Goal: Information Seeking & Learning: Learn about a topic

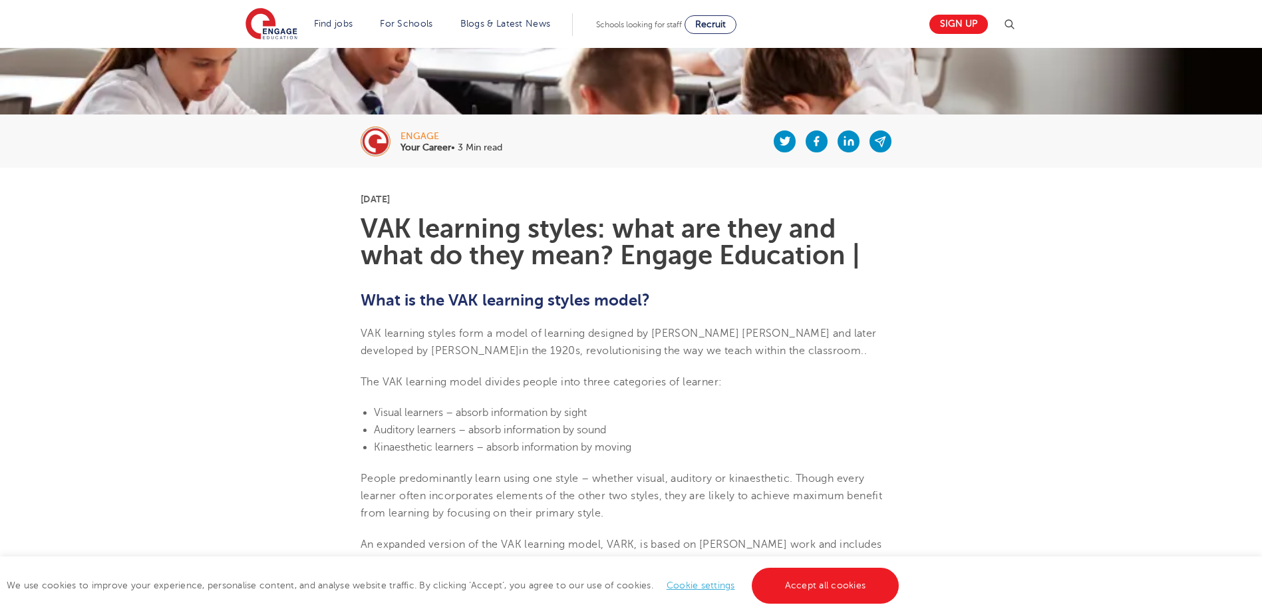
scroll to position [266, 0]
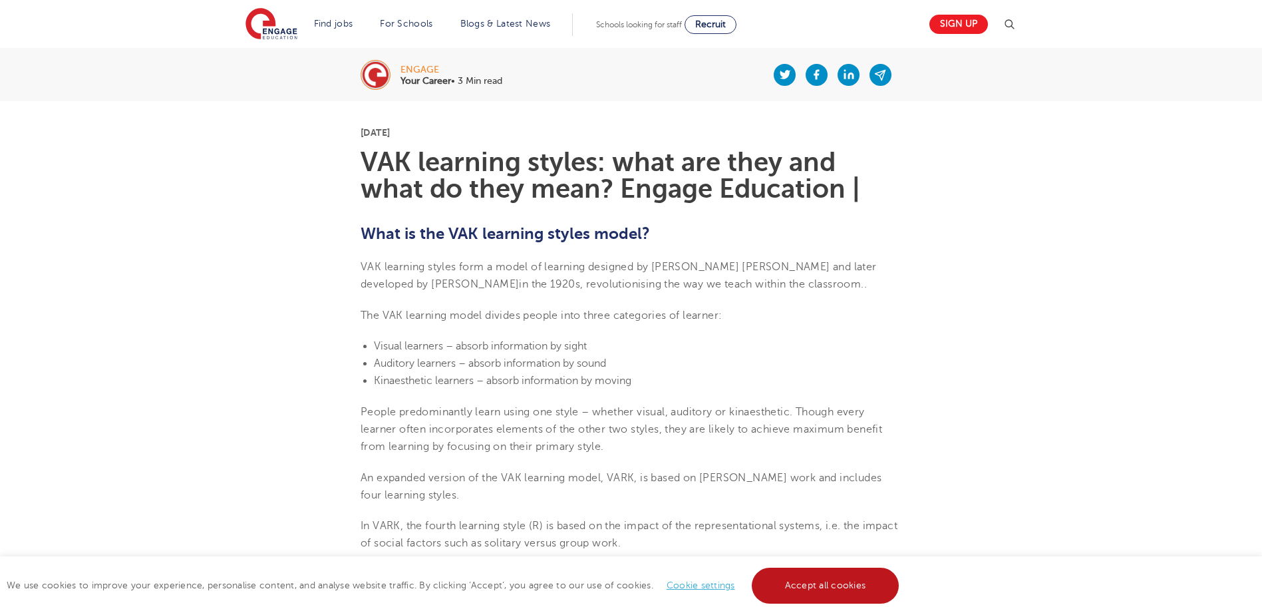
click at [822, 594] on link "Accept all cookies" at bounding box center [826, 585] width 148 height 36
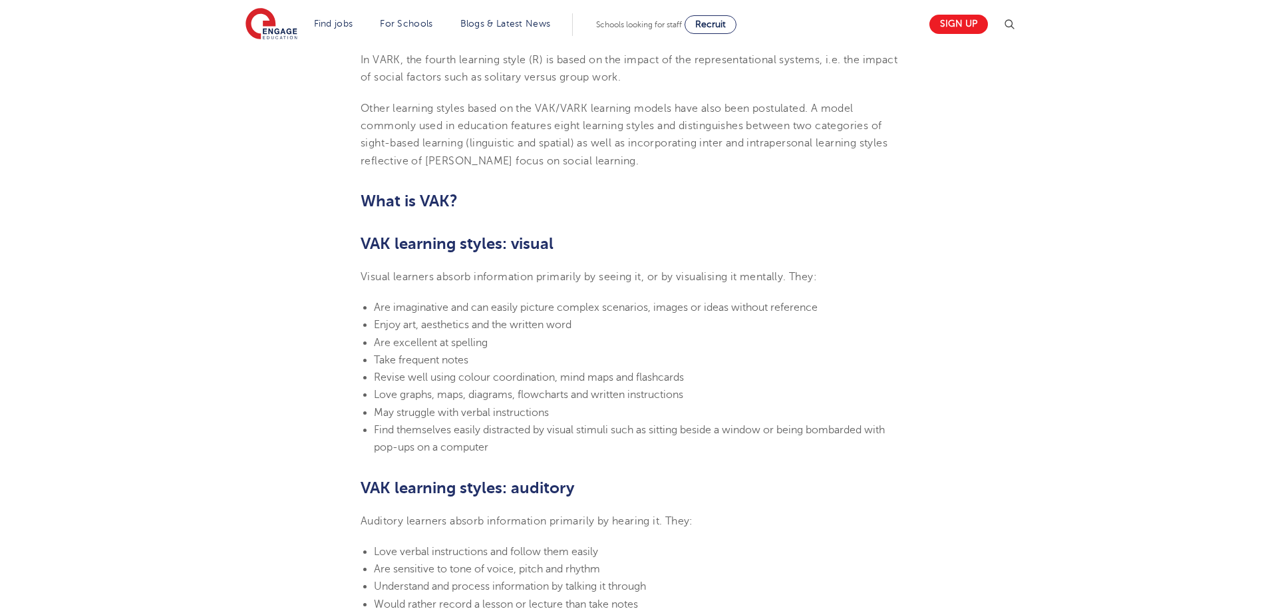
scroll to position [133, 0]
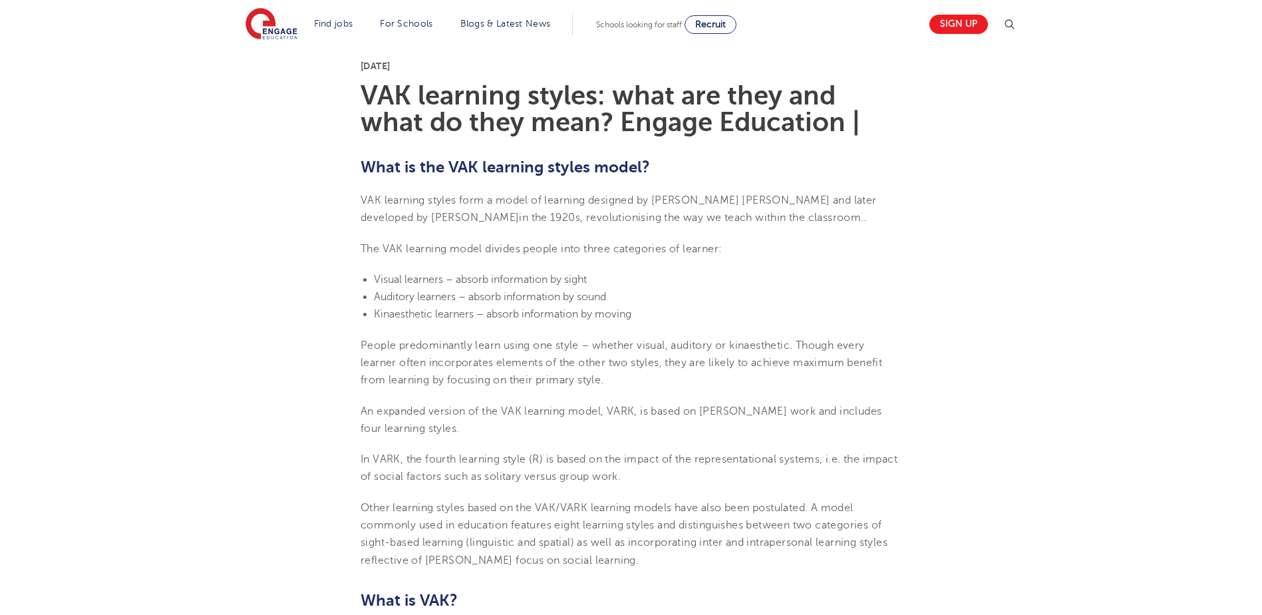
scroll to position [200, 0]
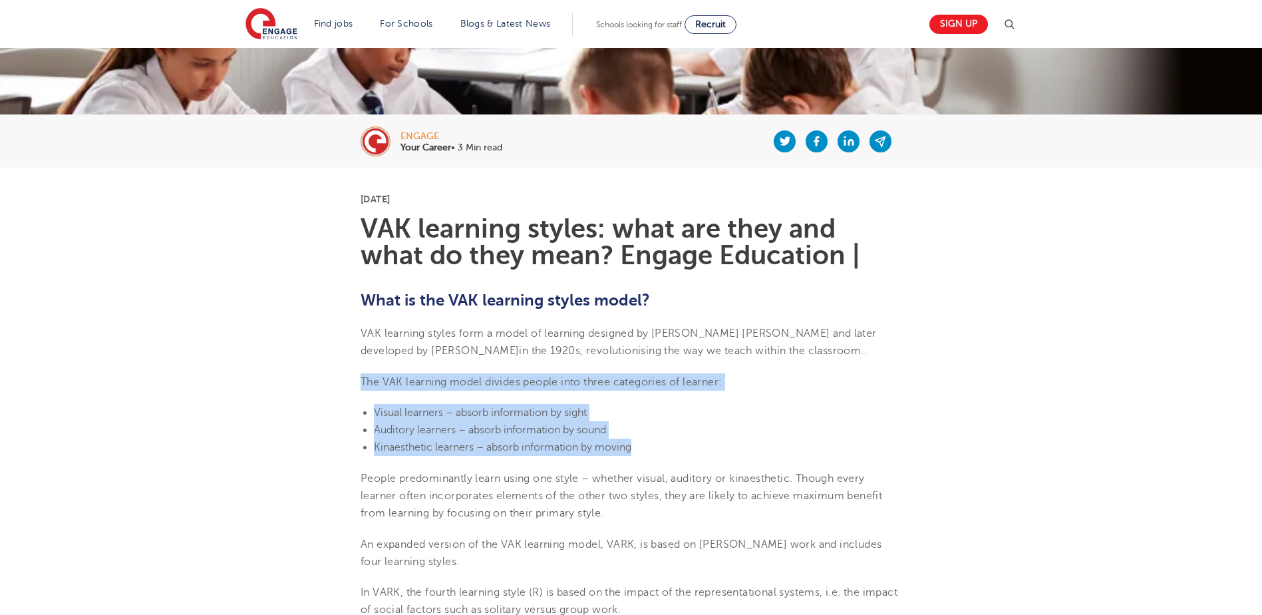
drag, startPoint x: 643, startPoint y: 451, endPoint x: 358, endPoint y: 382, distance: 293.0
copy section "The VAK learning model divides people into three categories of learner: Visual …"
click at [789, 450] on li "Kinaesthetic learners – absorb information by moving" at bounding box center [637, 446] width 527 height 17
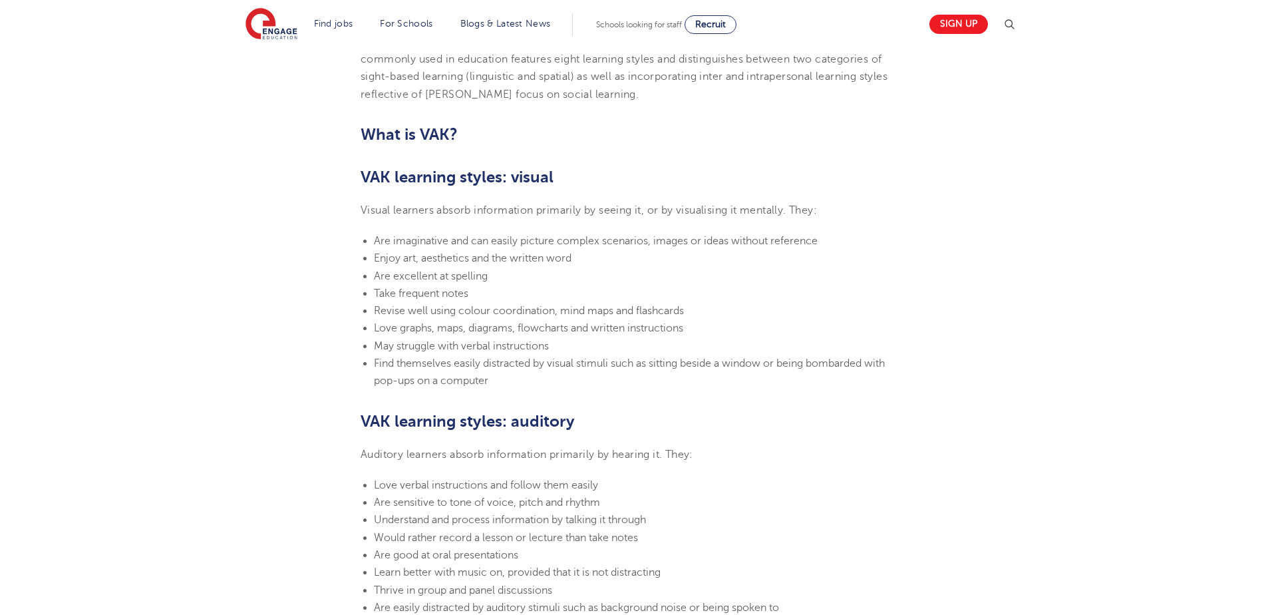
scroll to position [732, 0]
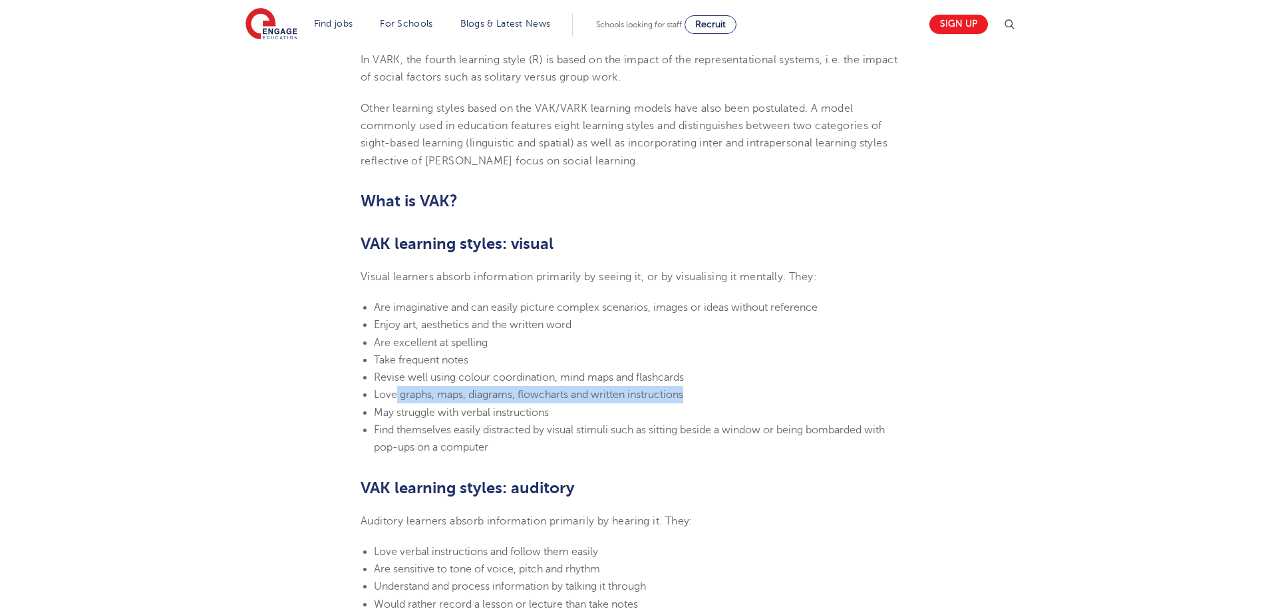
drag, startPoint x: 697, startPoint y: 396, endPoint x: 395, endPoint y: 400, distance: 302.0
click at [395, 400] on li "Love graphs, maps, diagrams, flowcharts and written instructions" at bounding box center [637, 394] width 527 height 17
copy span "graphs, maps, diagrams, flowcharts and written instructions"
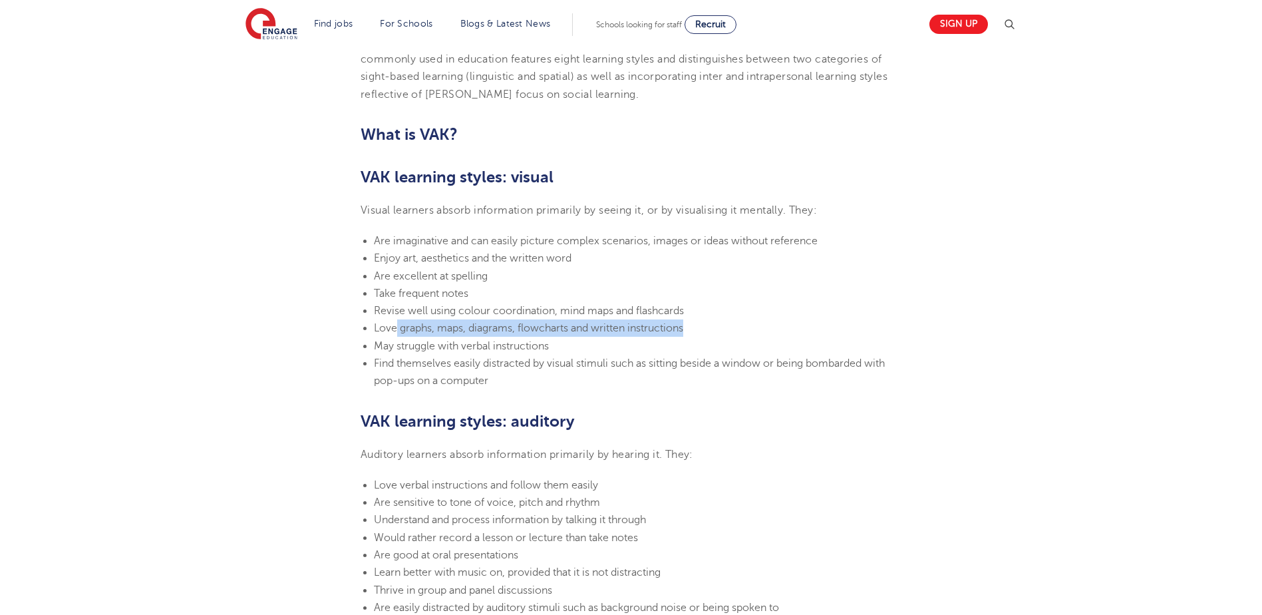
scroll to position [865, 0]
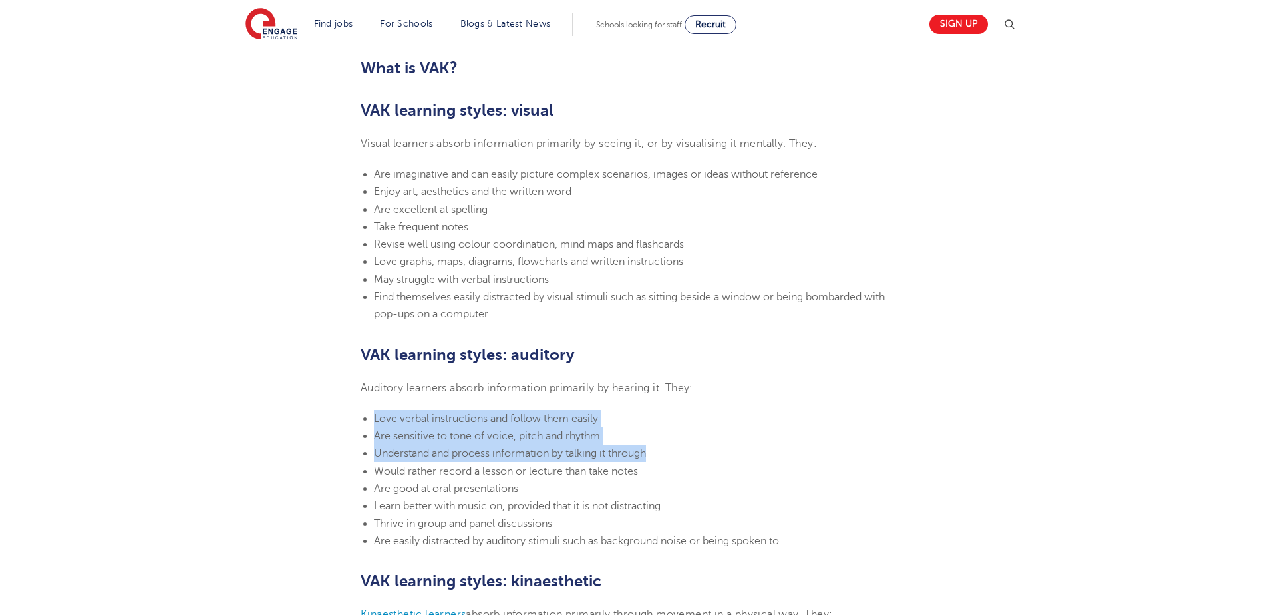
drag, startPoint x: 665, startPoint y: 451, endPoint x: 376, endPoint y: 420, distance: 290.4
click at [376, 420] on ul "Love verbal instructions and follow them easily Are sensitive to tone of voice,…" at bounding box center [631, 480] width 541 height 140
copy ul "Love verbal instructions and follow them easily Are sensitive to tone of voice,…"
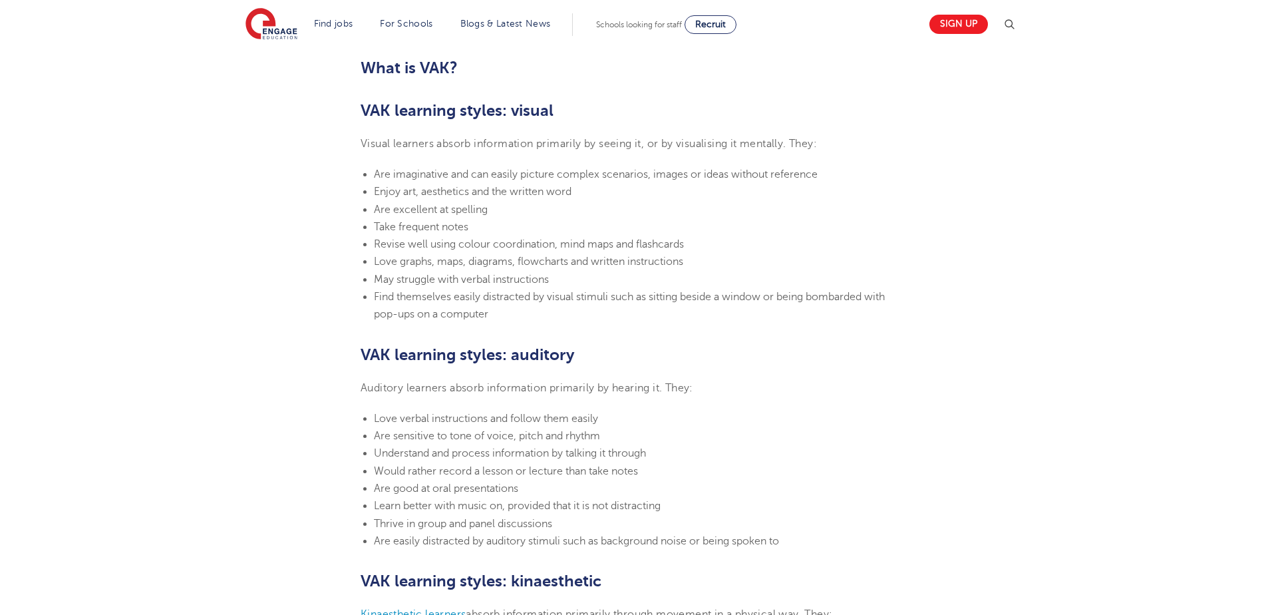
click at [818, 390] on p "Auditory learners absorb information primarily by hearing it. They:" at bounding box center [631, 387] width 541 height 17
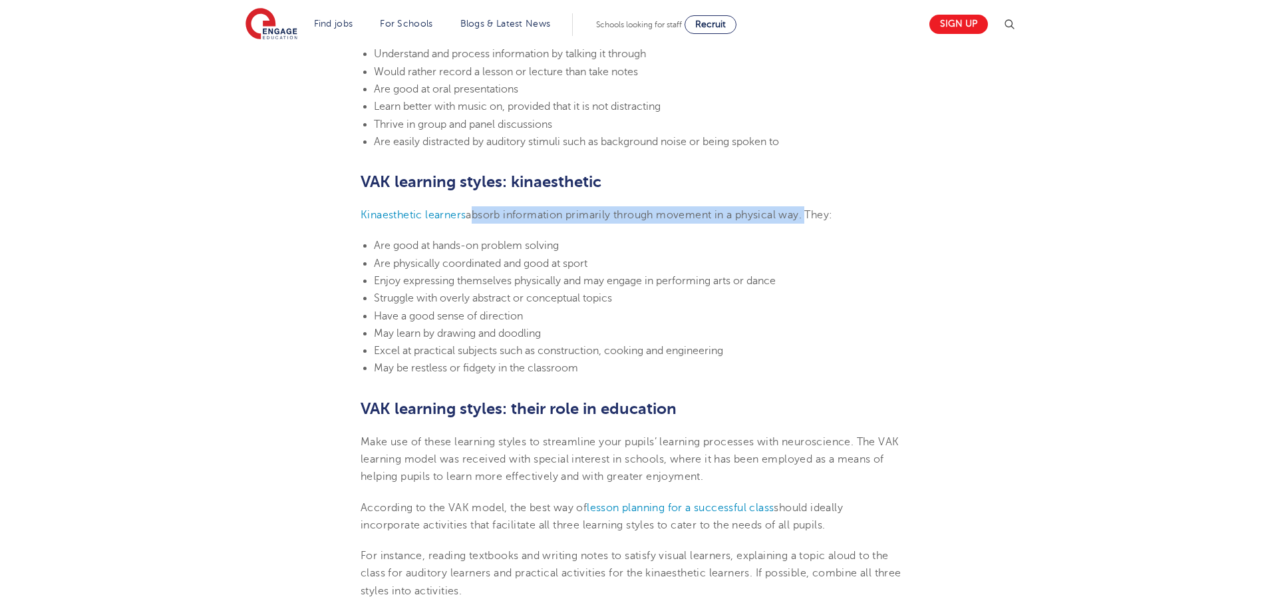
drag, startPoint x: 809, startPoint y: 213, endPoint x: 470, endPoint y: 216, distance: 339.3
click at [470, 216] on span "absorb information primarily through movement in a physical way. They:" at bounding box center [649, 215] width 367 height 12
copy span "absorb information primarily through movement in a physical way."
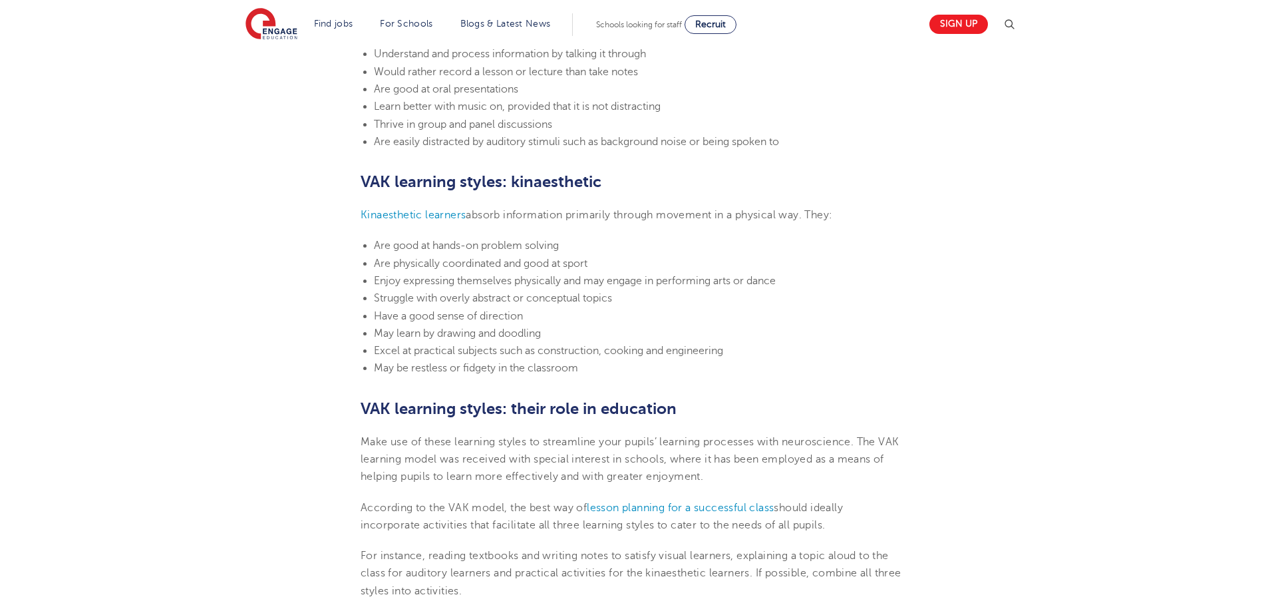
click at [388, 278] on span "Enjoy expressing themselves physically and may engage in performing arts or dan…" at bounding box center [575, 281] width 402 height 12
drag, startPoint x: 429, startPoint y: 241, endPoint x: 482, endPoint y: 245, distance: 53.4
click at [482, 245] on span "Are good at hands-on problem solving" at bounding box center [466, 245] width 185 height 12
copy span "hands-on"
